Goal: Transaction & Acquisition: Purchase product/service

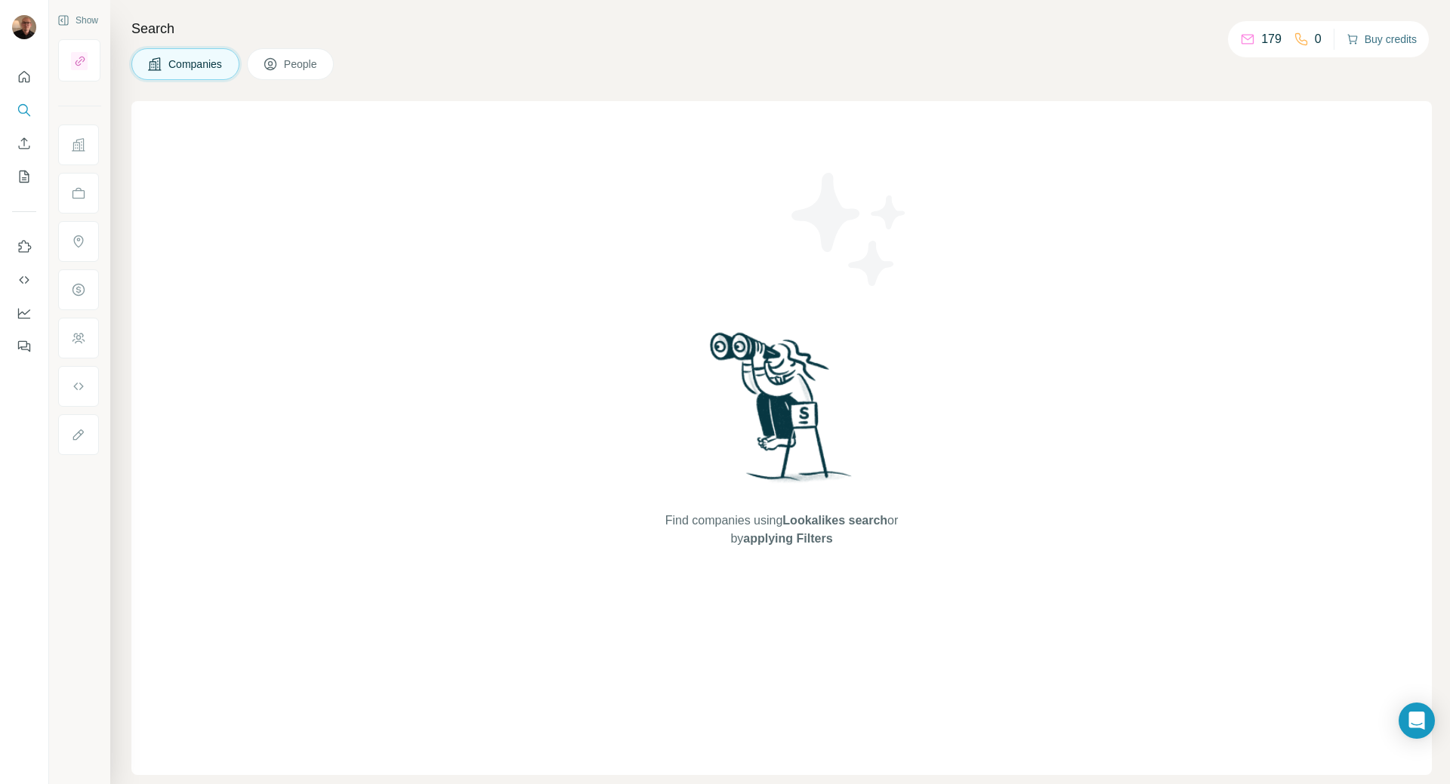
click at [1389, 45] on button "Buy credits" at bounding box center [1381, 39] width 70 height 21
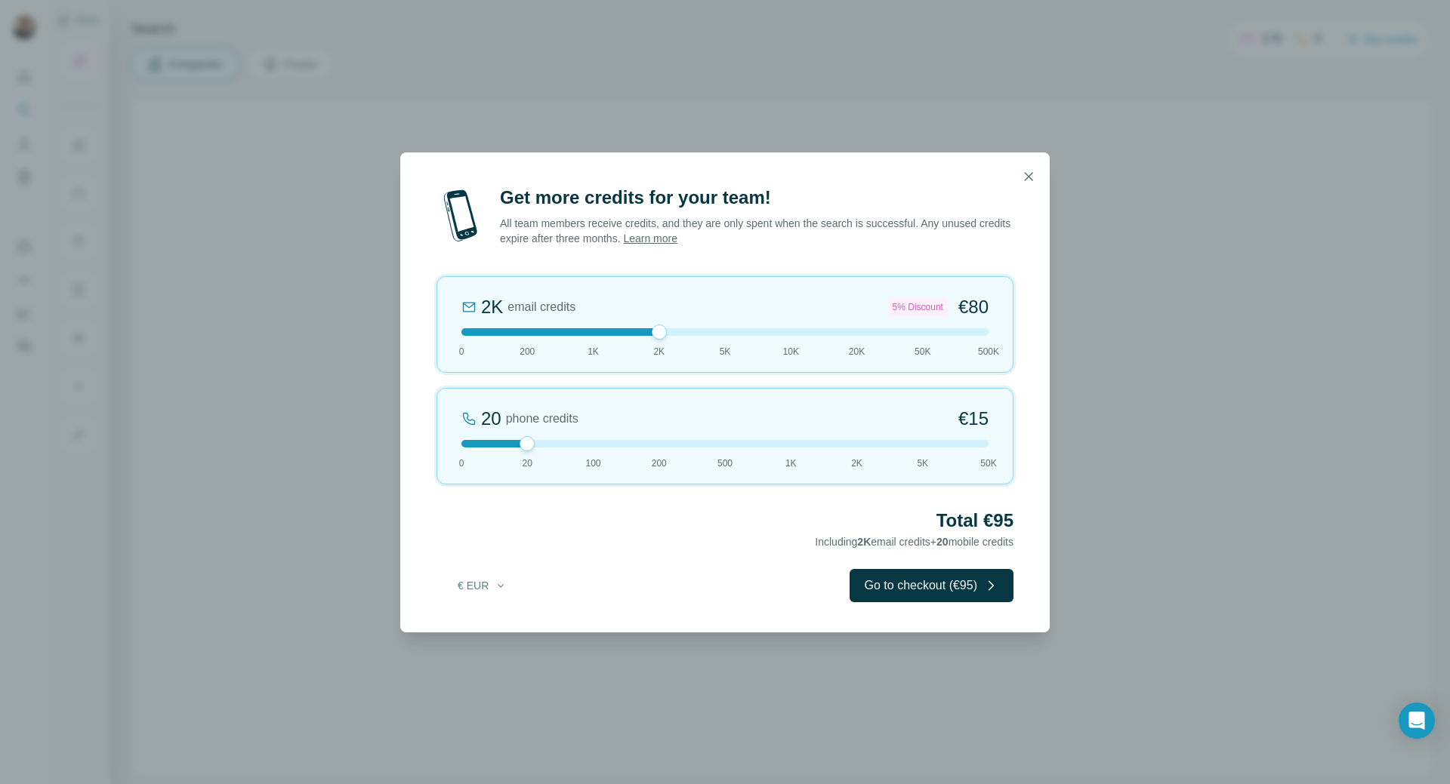
drag, startPoint x: 531, startPoint y: 331, endPoint x: 650, endPoint y: 331, distance: 119.3
click at [650, 331] on div at bounding box center [724, 332] width 527 height 8
drag, startPoint x: 530, startPoint y: 446, endPoint x: 537, endPoint y: 455, distance: 11.3
click at [537, 455] on div "20 phone credits €[PHONE_NUMBER] 1K 2K 5K 50K" at bounding box center [724, 436] width 577 height 97
click at [926, 587] on button "Go to checkout (€95)" at bounding box center [931, 585] width 164 height 33
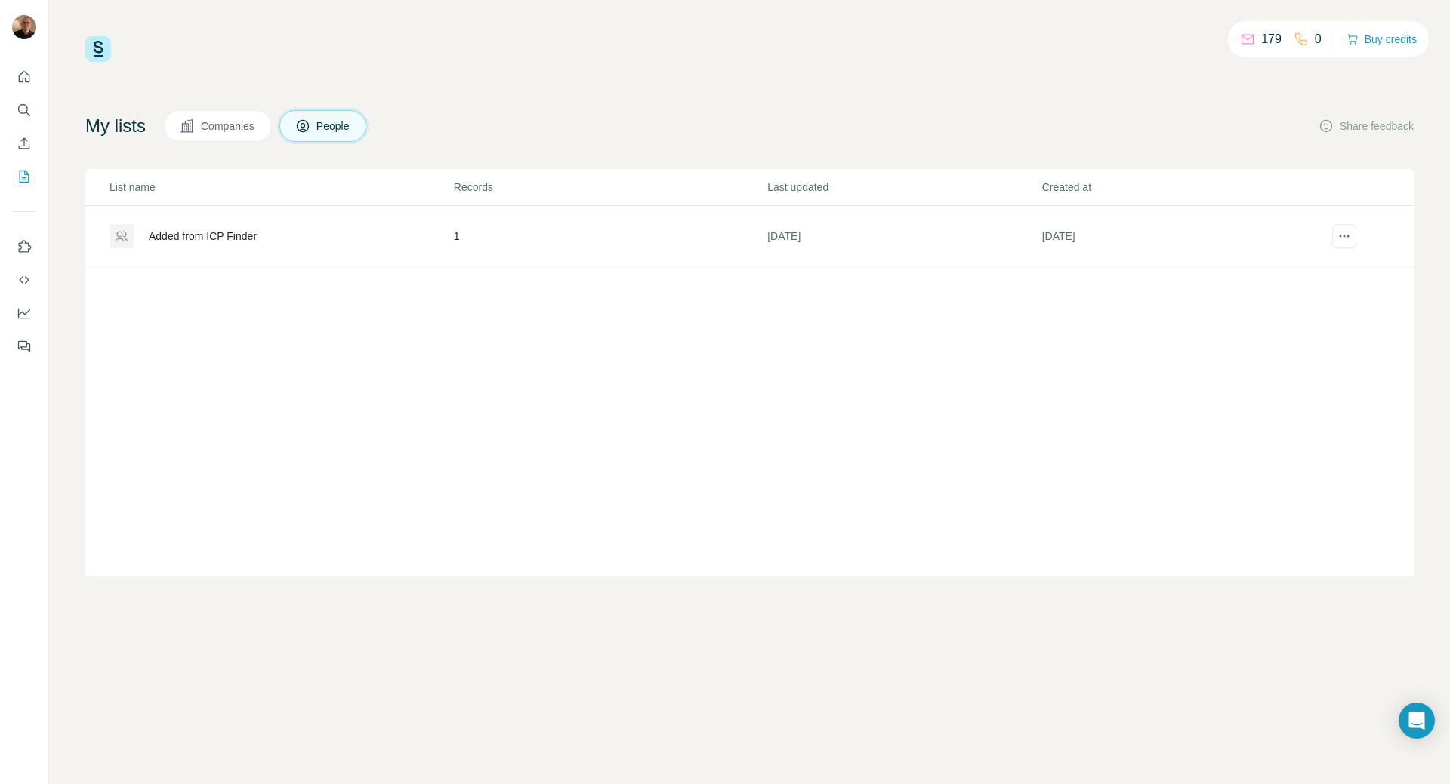
click at [238, 125] on span "Companies" at bounding box center [228, 126] width 55 height 15
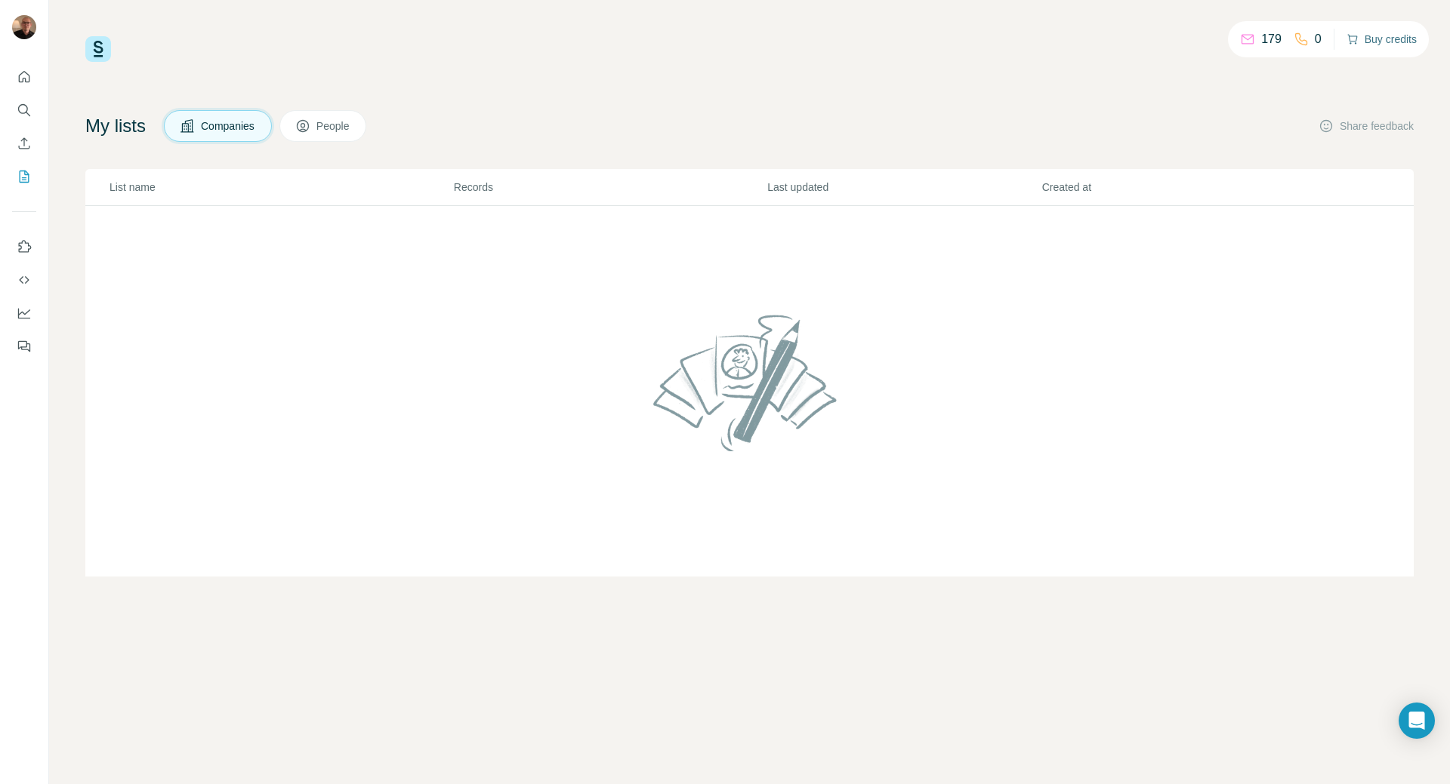
click at [1388, 41] on button "Buy credits" at bounding box center [1381, 39] width 70 height 21
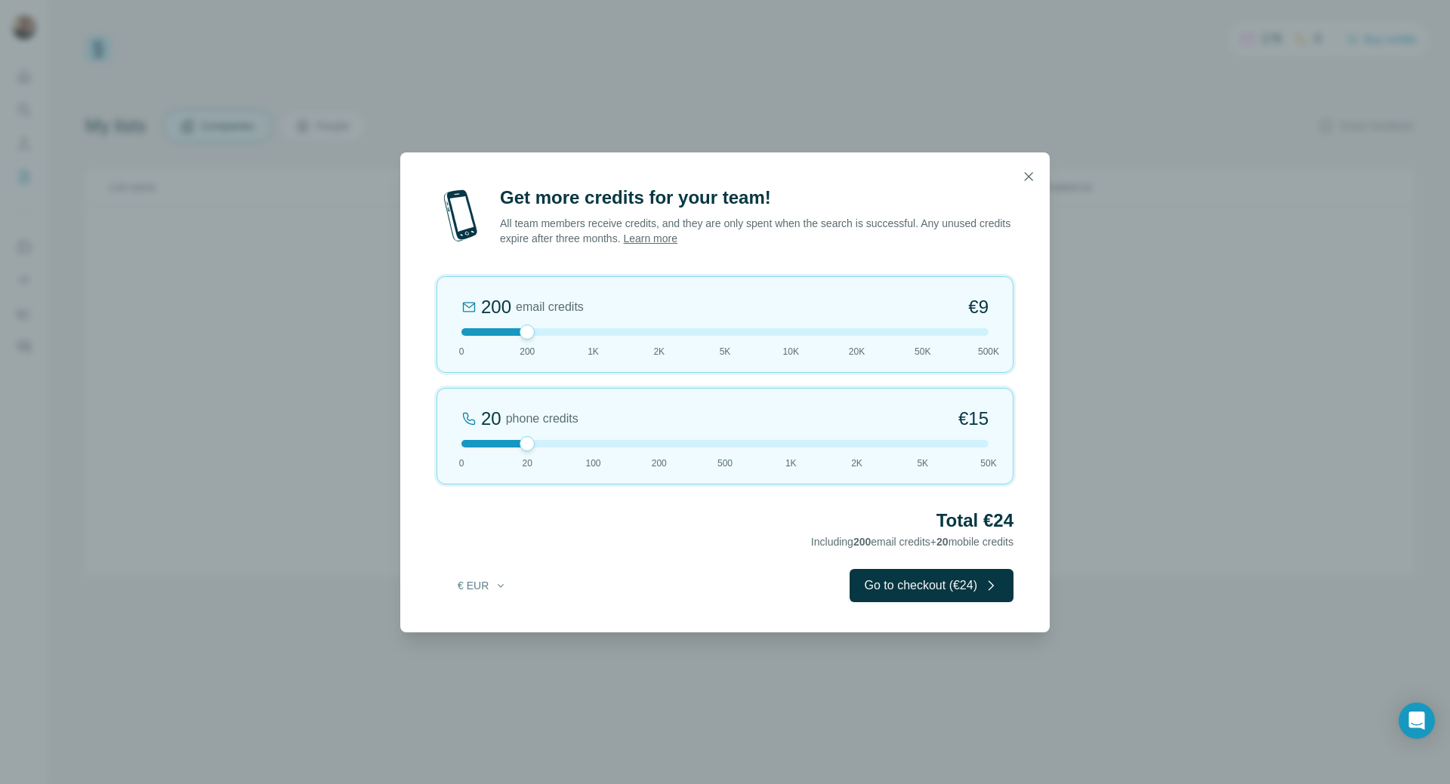
click at [677, 239] on link "Learn more" at bounding box center [650, 239] width 54 height 12
